Goal: Task Accomplishment & Management: Manage account settings

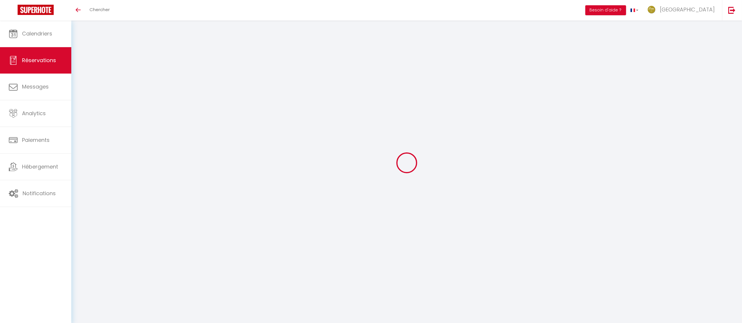
select select
checkbox input "false"
type textarea "Bonjour, Pourrais t-on envisager une arrivée à 15H00 SVP ? Merci et bonne journ…"
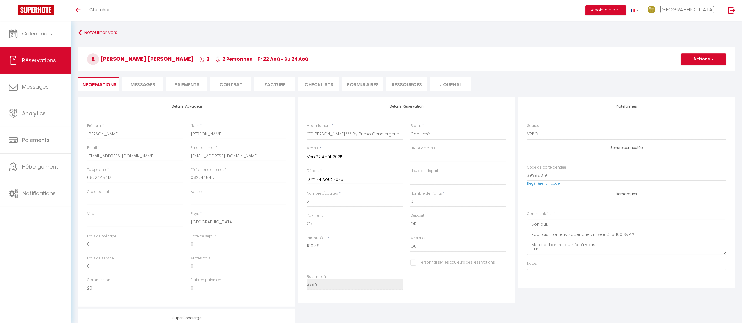
scroll to position [77, 0]
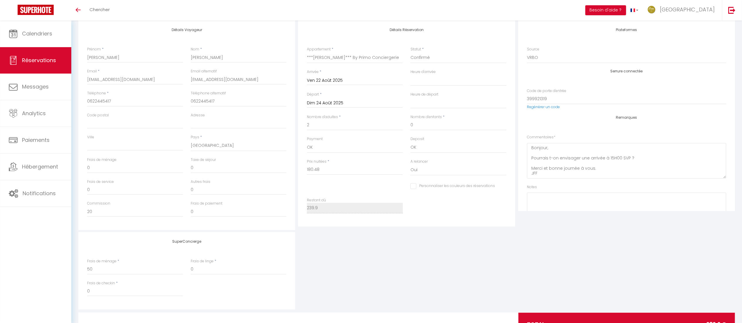
type input "45"
type input "14.42"
select select
checkbox input "false"
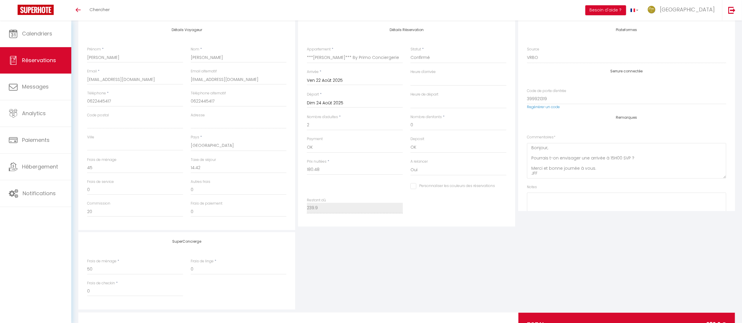
select select "16:00"
select select "11:00"
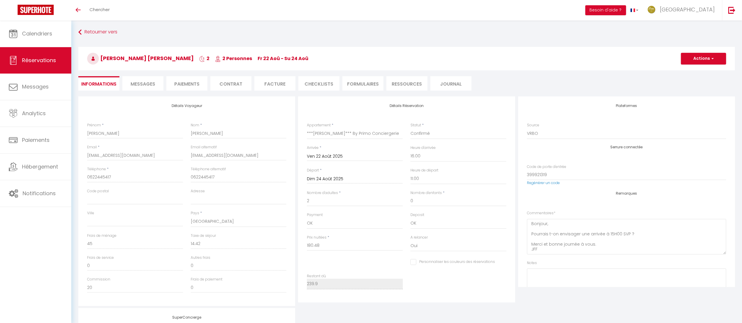
scroll to position [0, 0]
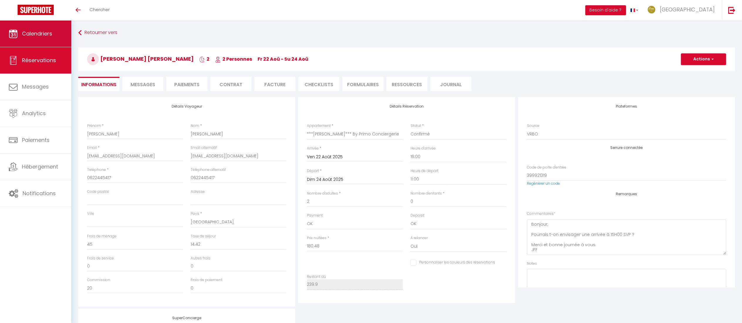
checkbox input "false"
click at [44, 29] on link "Calendriers" at bounding box center [35, 34] width 71 height 26
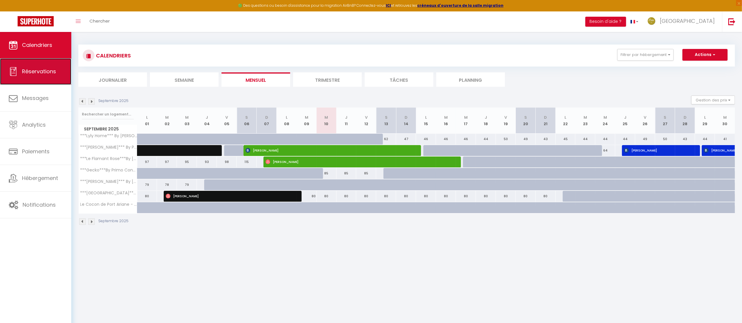
click at [40, 65] on link "Réservations" at bounding box center [35, 71] width 71 height 26
select select "not_cancelled"
